Goal: Obtain resource: Download file/media

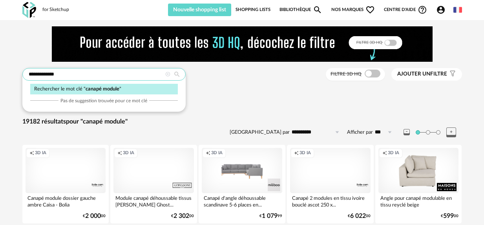
click at [74, 74] on input "**********" at bounding box center [103, 74] width 163 height 13
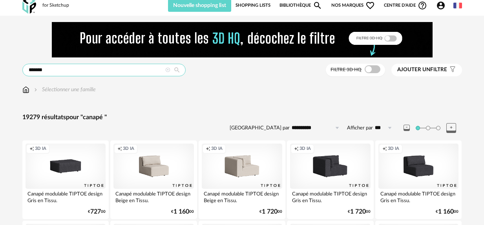
drag, startPoint x: 60, startPoint y: 72, endPoint x: -7, endPoint y: 64, distance: 67.2
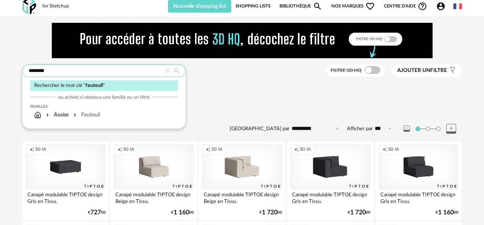
type input "********"
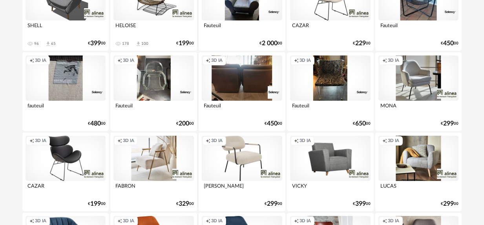
scroll to position [242, 0]
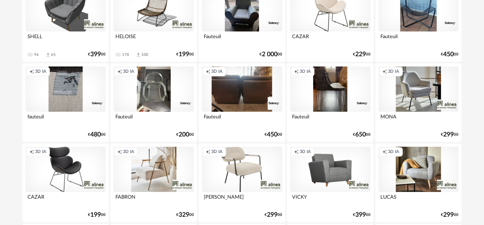
click at [342, 165] on div "Creation icon 3D IA" at bounding box center [330, 168] width 80 height 45
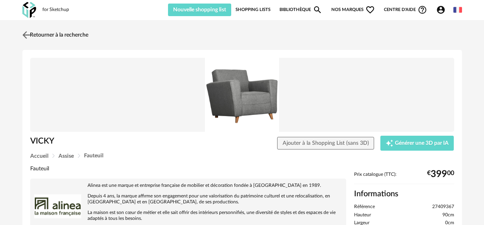
click at [37, 31] on link "Retourner à la recherche" at bounding box center [54, 34] width 68 height 17
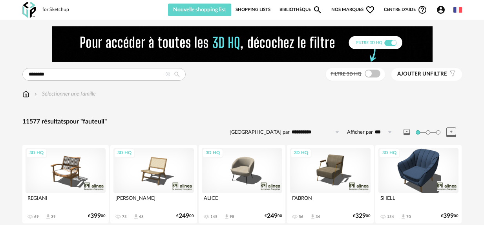
click at [393, 43] on img at bounding box center [242, 43] width 381 height 35
click at [390, 40] on img at bounding box center [242, 43] width 381 height 35
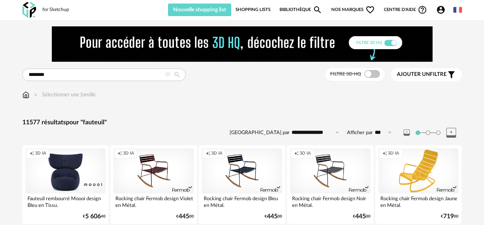
click at [391, 42] on img at bounding box center [242, 43] width 381 height 35
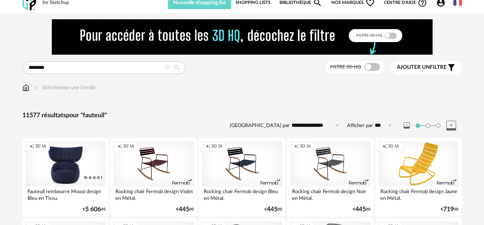
scroll to position [9, 0]
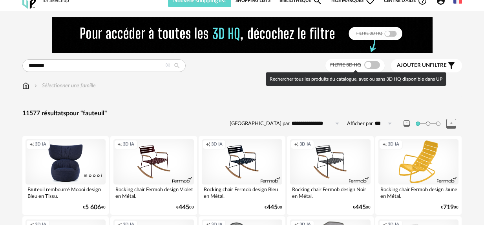
click at [367, 63] on span at bounding box center [372, 65] width 16 height 8
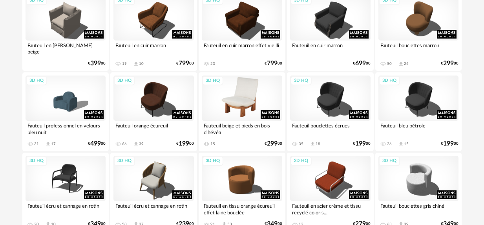
scroll to position [708, 0]
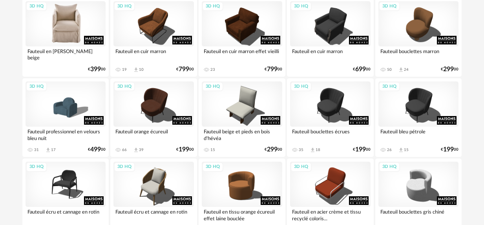
click at [77, 26] on div "3D HQ" at bounding box center [66, 23] width 80 height 45
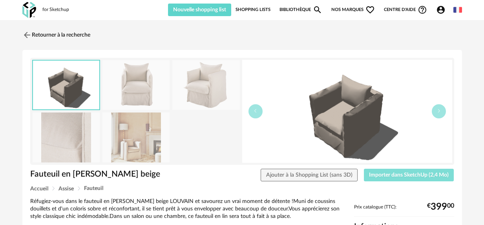
click at [397, 176] on span "Importer dans SketchUp (2,4 Mo)" at bounding box center [409, 174] width 80 height 5
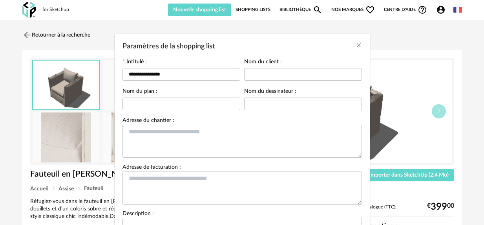
drag, startPoint x: 441, startPoint y: 7, endPoint x: 431, endPoint y: 12, distance: 11.6
click at [441, 7] on div "**********" at bounding box center [242, 112] width 484 height 225
click at [360, 46] on icon "Close" at bounding box center [359, 45] width 6 height 6
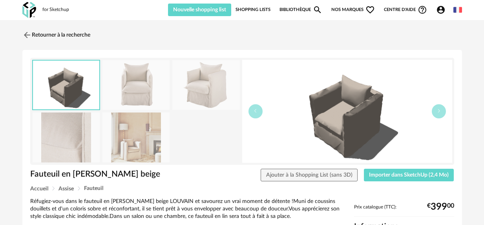
click at [437, 9] on icon "Account Circle icon" at bounding box center [441, 10] width 8 height 8
click at [267, 31] on div "Retourner à la recherche" at bounding box center [242, 34] width 440 height 17
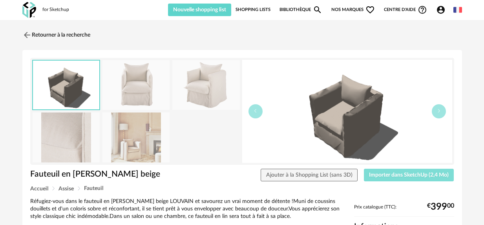
click at [390, 176] on span "Importer dans SketchUp (2,4 Mo)" at bounding box center [409, 174] width 80 height 5
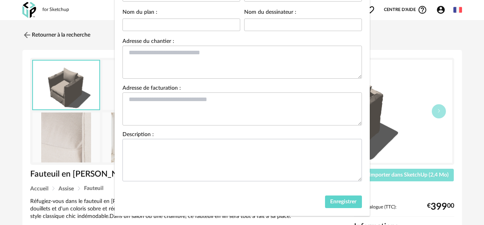
scroll to position [91, 0]
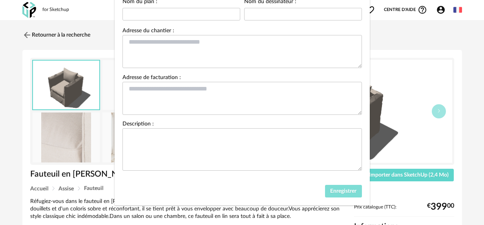
click at [348, 192] on span "Enregistrer" at bounding box center [343, 190] width 26 height 5
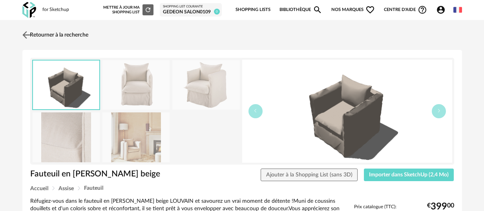
click at [46, 33] on link "Retourner à la recherche" at bounding box center [54, 34] width 68 height 17
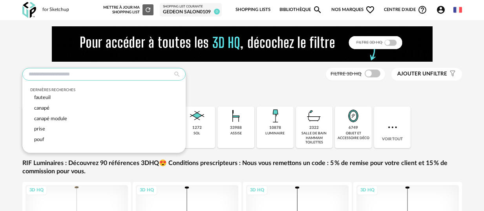
click at [80, 77] on input "text" at bounding box center [103, 74] width 163 height 13
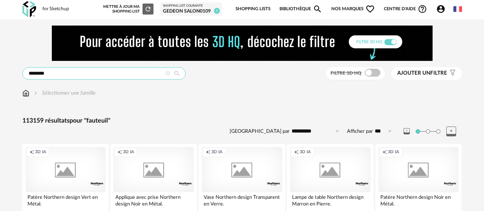
type input "********"
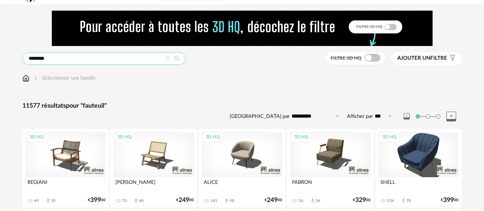
scroll to position [18, 0]
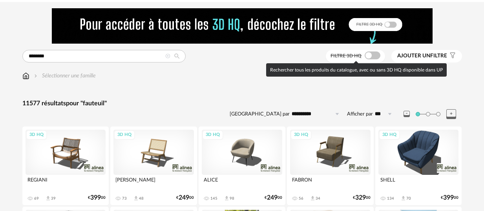
click at [368, 57] on span at bounding box center [373, 55] width 16 height 8
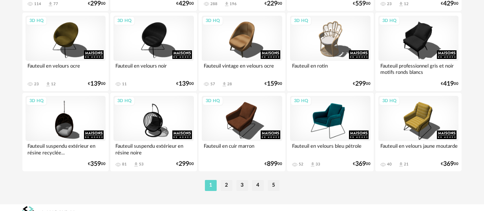
scroll to position [1585, 0]
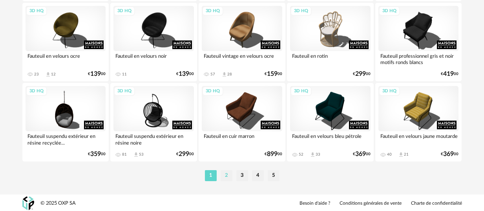
click at [225, 177] on li "2" at bounding box center [227, 175] width 12 height 11
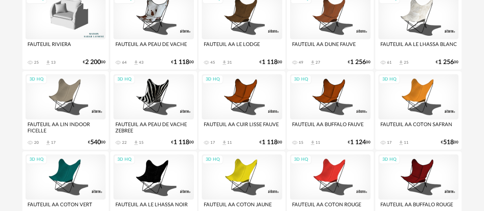
scroll to position [1586, 0]
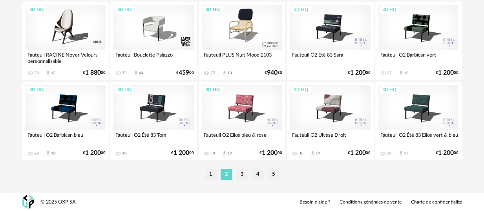
drag, startPoint x: 211, startPoint y: 175, endPoint x: 294, endPoint y: 209, distance: 89.8
click at [210, 175] on li "1" at bounding box center [211, 174] width 12 height 11
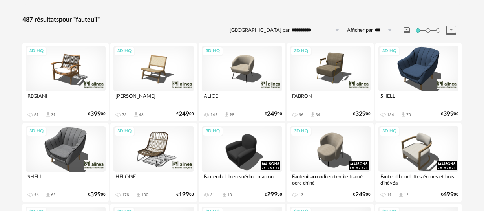
scroll to position [104, 0]
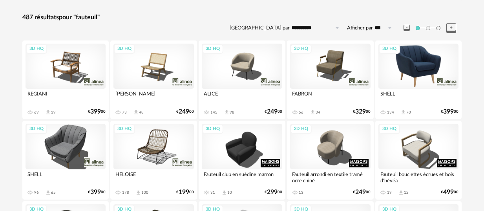
click at [421, 73] on div "3D HQ" at bounding box center [418, 66] width 80 height 45
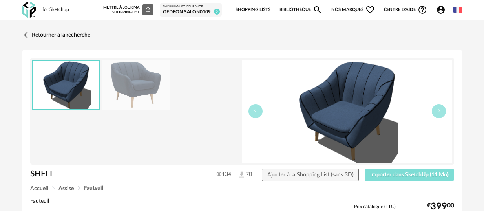
click at [391, 172] on span "Importer dans SketchUp (11 Mo)" at bounding box center [409, 174] width 79 height 5
